Goal: Information Seeking & Learning: Learn about a topic

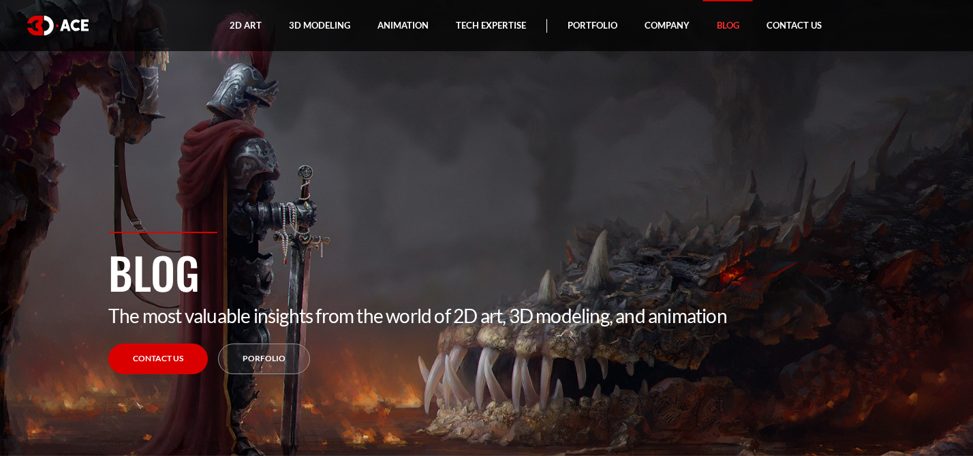
click at [715, 26] on link "Blog" at bounding box center [728, 25] width 50 height 51
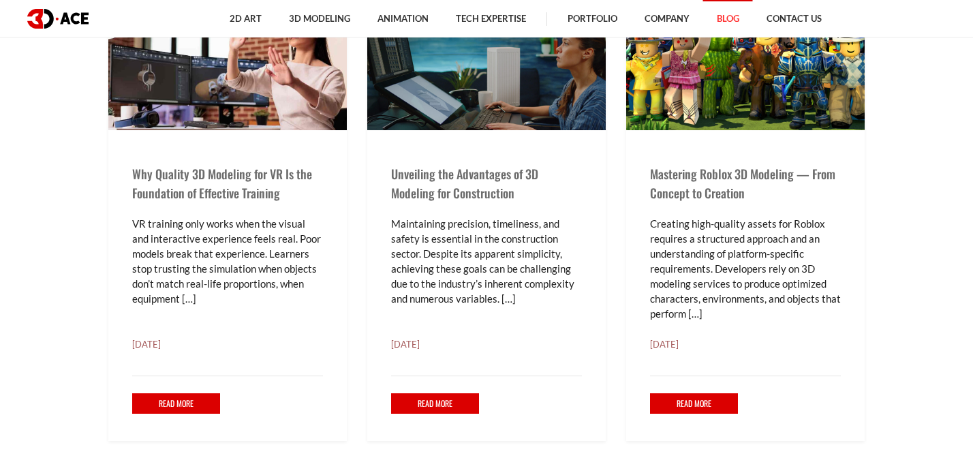
scroll to position [483, 0]
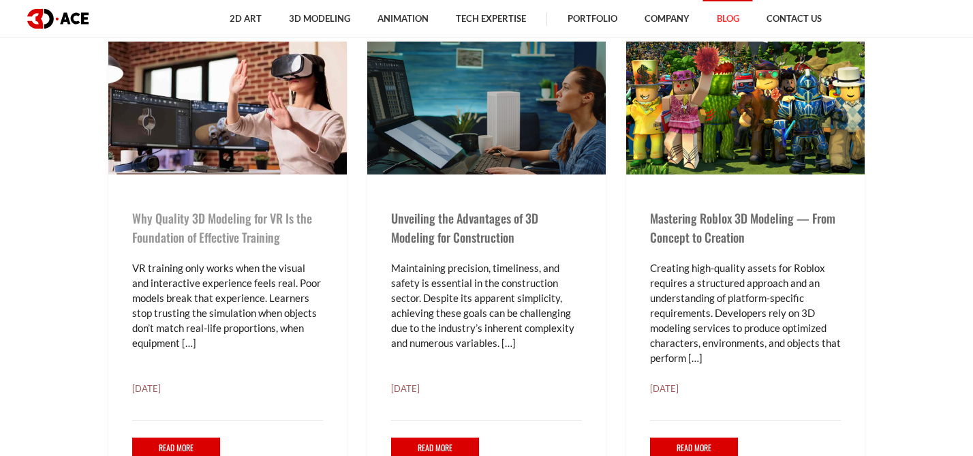
click at [231, 217] on link "Why Quality 3D Modeling for VR Is the Foundation of Effective Training" at bounding box center [222, 227] width 180 height 37
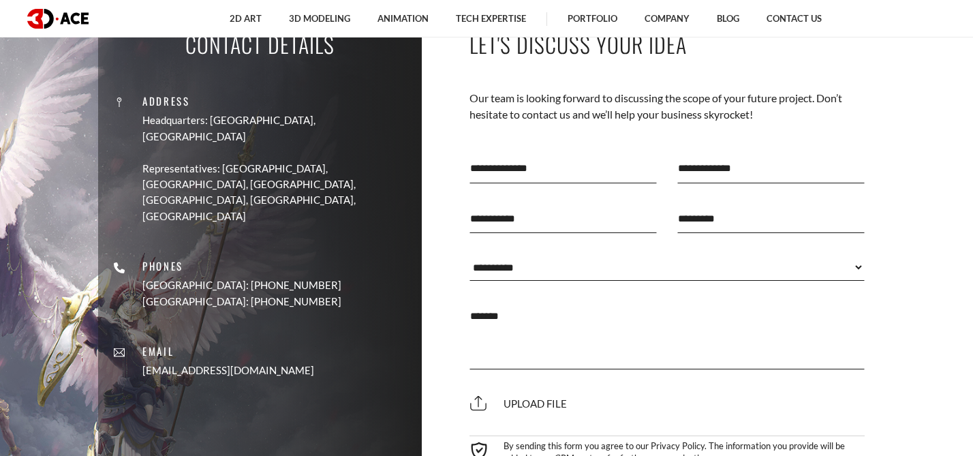
scroll to position [11711, 0]
